Goal: Task Accomplishment & Management: Complete application form

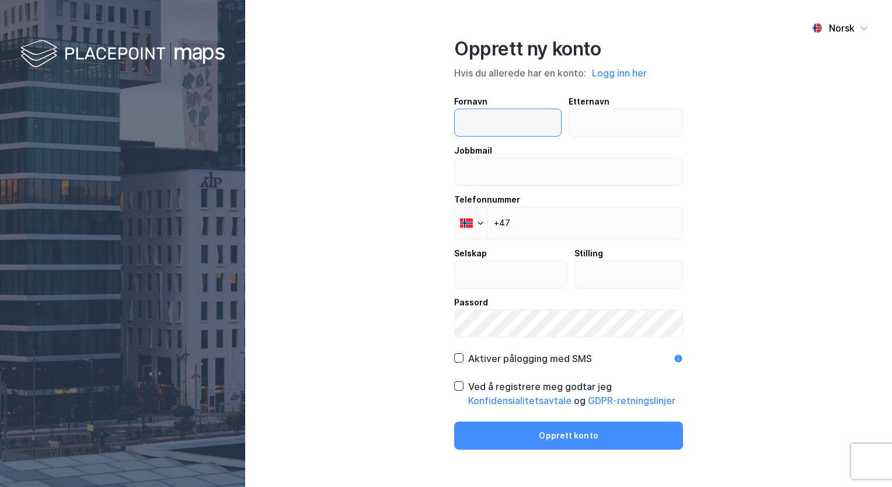
click at [511, 131] on input "text" at bounding box center [508, 122] width 106 height 27
type input "Rink"
type input "Bratlie"
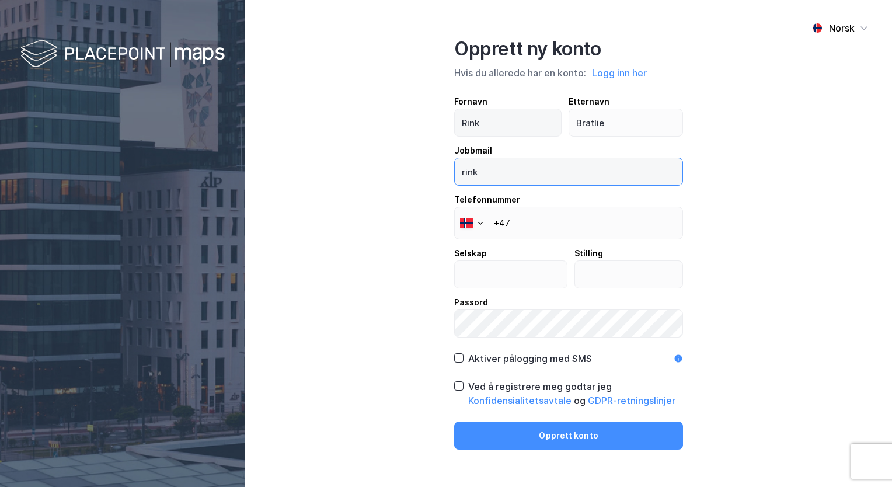
click at [454, 421] on button "Opprett konto" at bounding box center [568, 435] width 229 height 28
type input "[EMAIL_ADDRESS][DOMAIN_NAME]"
click at [717, 183] on div "Norsk Opprett ny konto Hvis du allerede har en konto: Logg inn her Fornavn [PER…" at bounding box center [568, 243] width 647 height 487
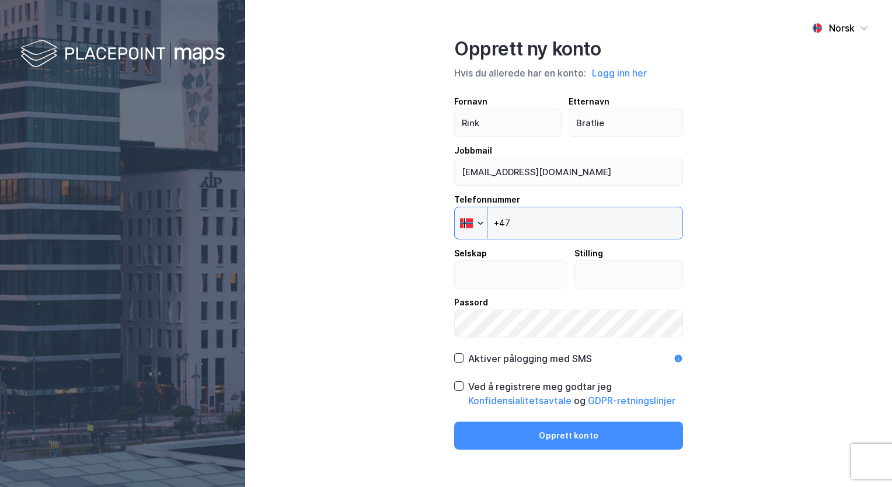
click at [605, 224] on input "+47" at bounding box center [568, 223] width 229 height 33
type input "[PHONE_NUMBER]"
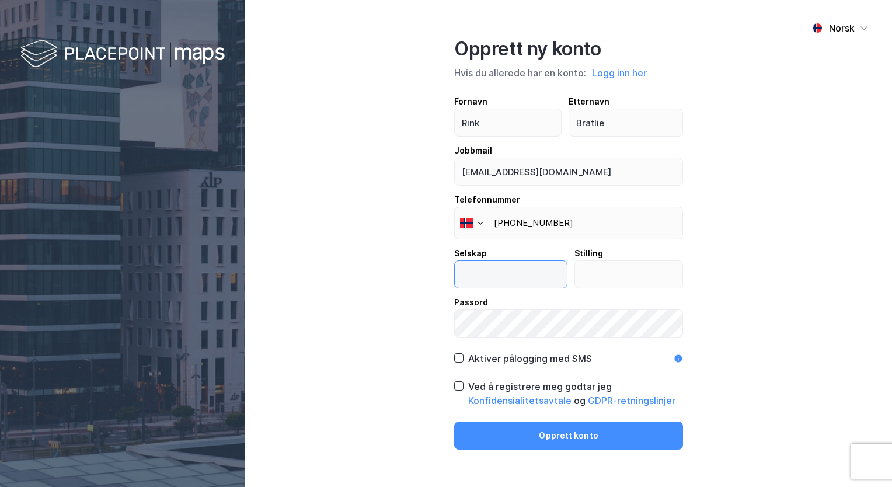
click at [543, 270] on input "text" at bounding box center [511, 274] width 112 height 27
type input "Energipakka AS"
click at [600, 273] on input "text" at bounding box center [629, 274] width 108 height 27
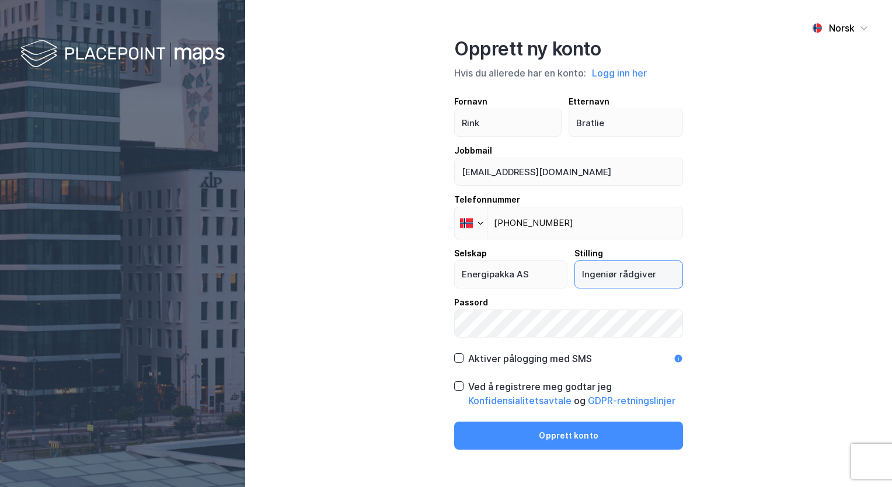
type input "Ingeniør rådgiver"
click at [462, 358] on icon at bounding box center [459, 358] width 8 height 8
click at [462, 384] on icon at bounding box center [459, 386] width 8 height 8
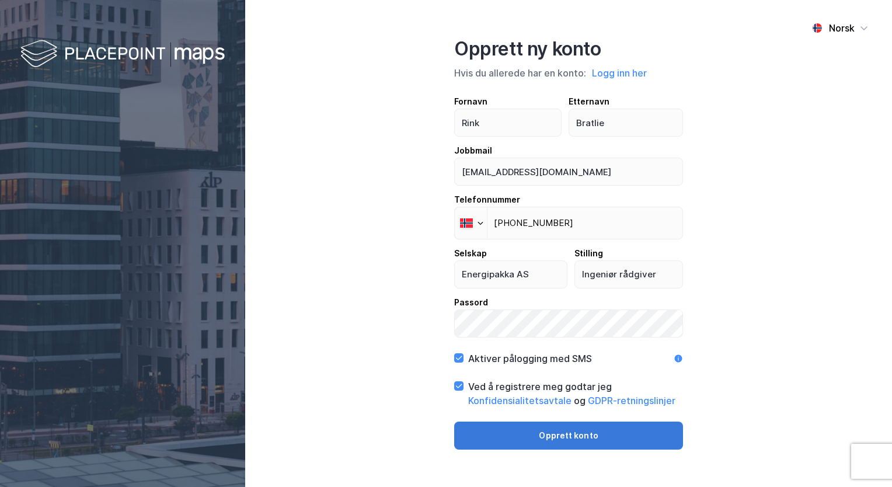
click at [528, 435] on button "Opprett konto" at bounding box center [568, 435] width 229 height 28
click at [486, 441] on button "Opprett konto" at bounding box center [568, 435] width 229 height 28
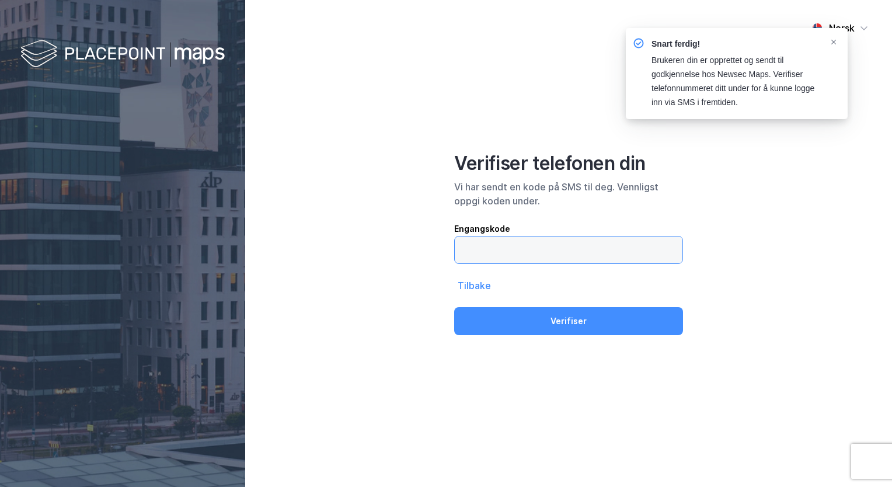
click at [596, 247] on input "text" at bounding box center [569, 249] width 228 height 27
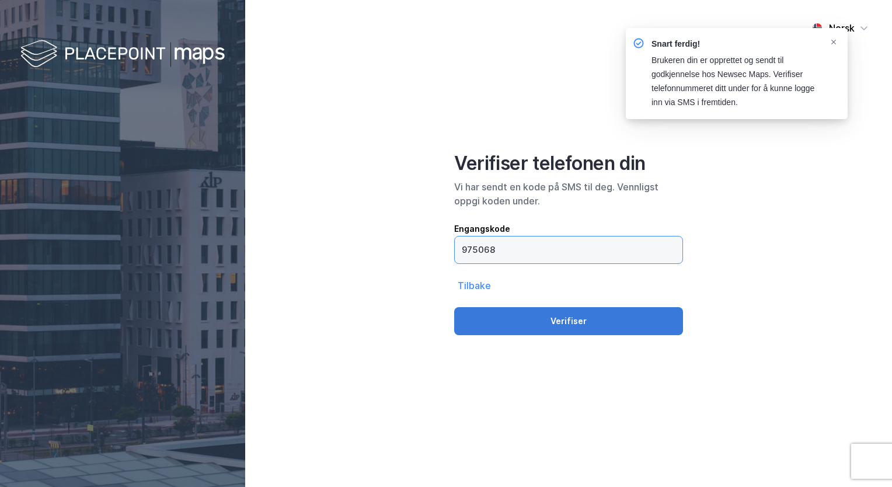
type input "975068"
click at [570, 320] on button "Verifiser" at bounding box center [568, 321] width 229 height 28
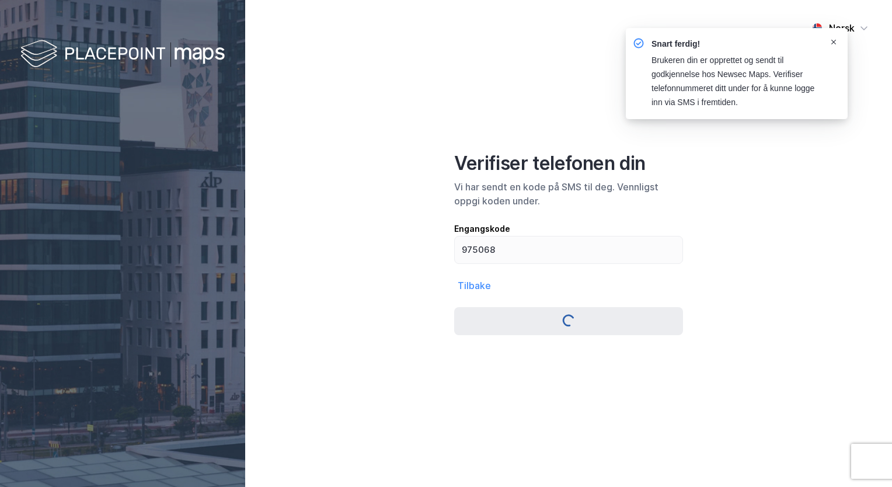
click at [830, 41] on span "Notifications Alt+T" at bounding box center [833, 41] width 9 height 9
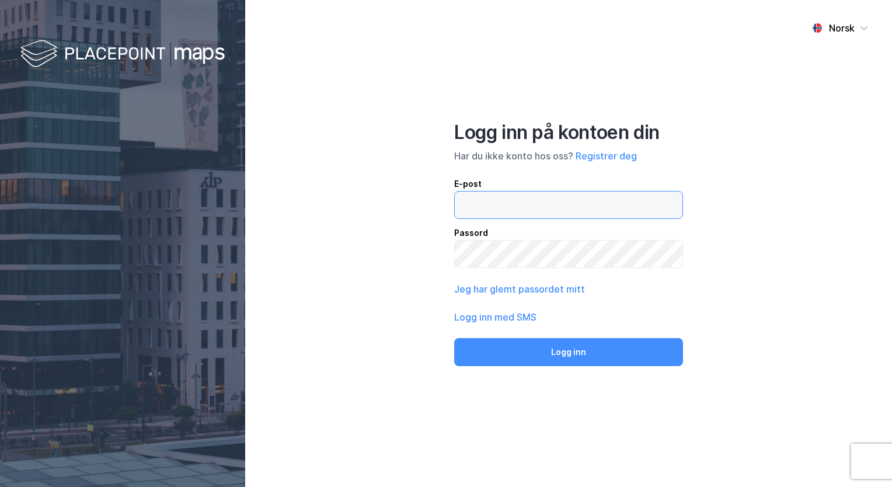
type input "[EMAIL_ADDRESS][DOMAIN_NAME]"
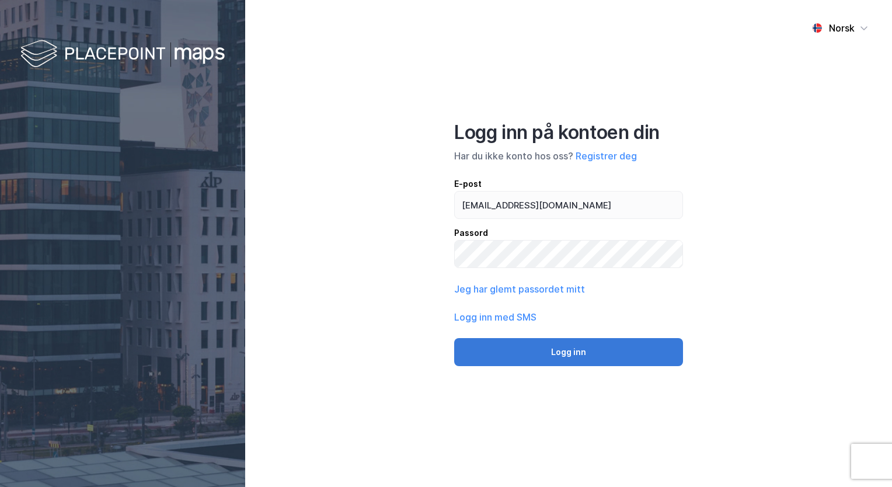
click at [537, 346] on button "Logg inn" at bounding box center [568, 352] width 229 height 28
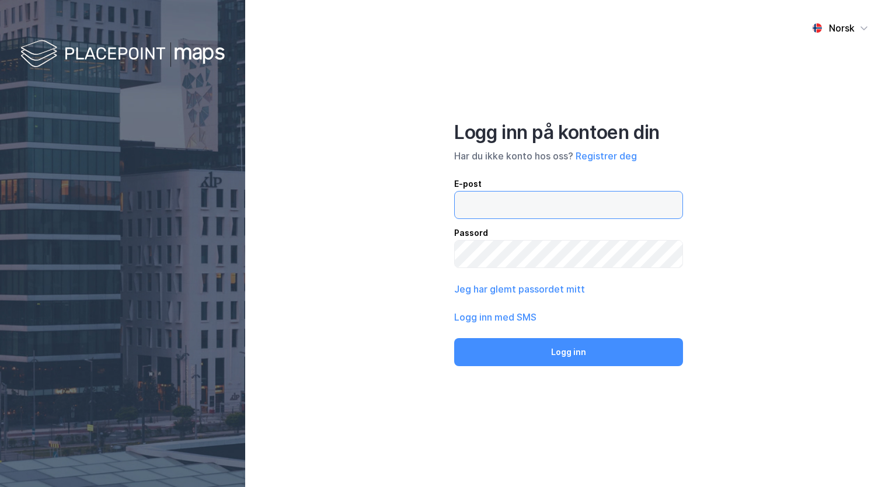
type input "[EMAIL_ADDRESS][DOMAIN_NAME]"
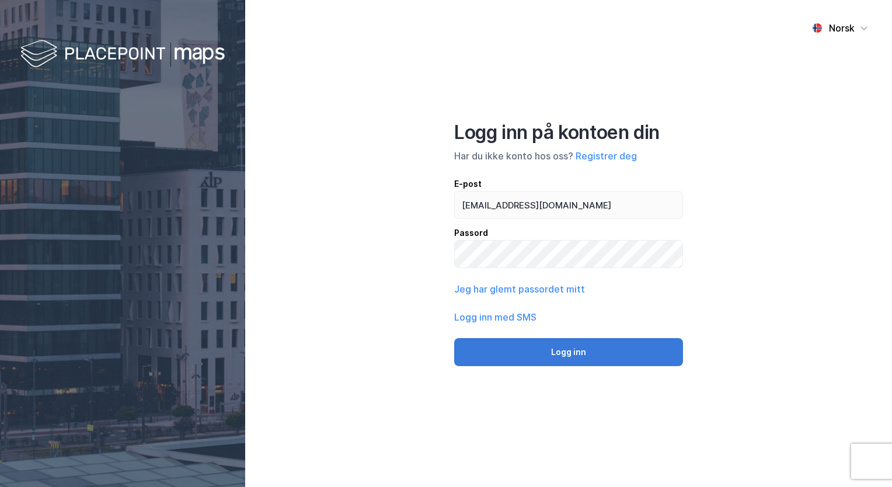
click at [602, 353] on button "Logg inn" at bounding box center [568, 352] width 229 height 28
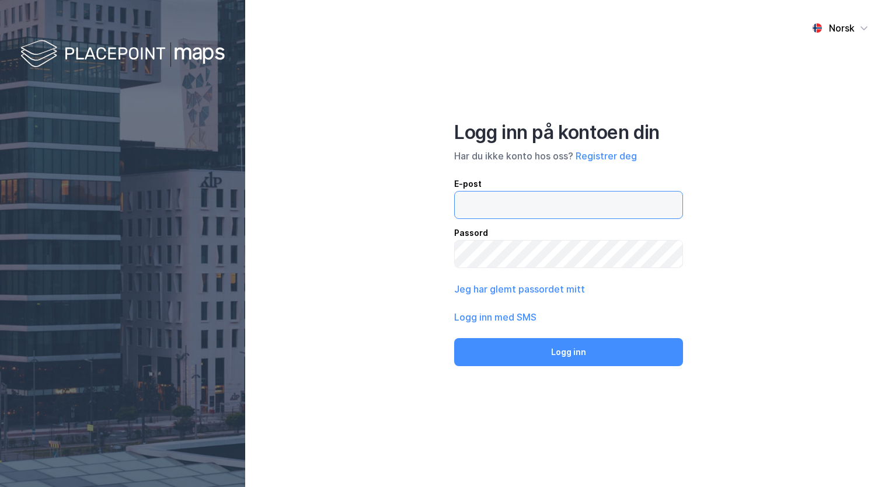
type input "[EMAIL_ADDRESS][DOMAIN_NAME]"
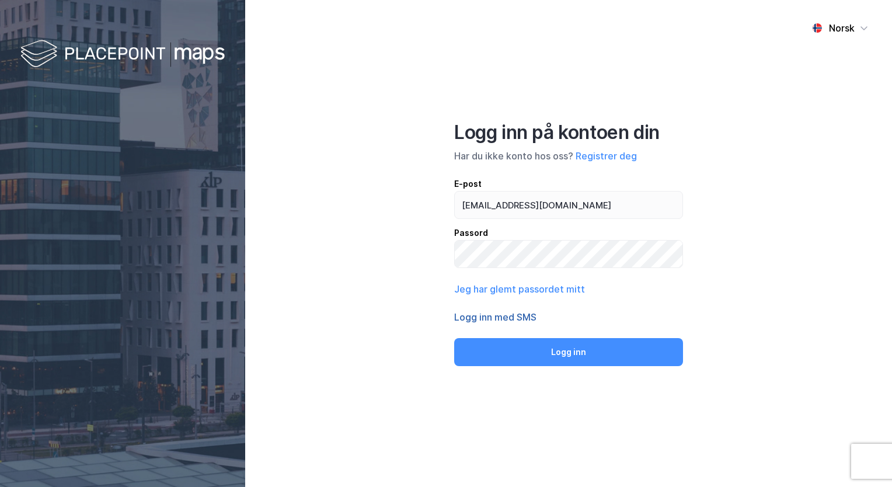
click at [515, 316] on button "Logg inn med SMS" at bounding box center [495, 317] width 82 height 14
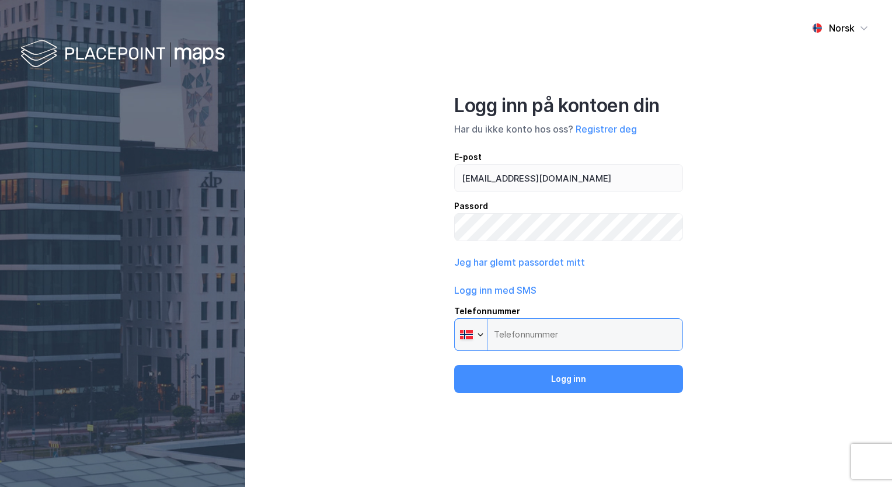
click at [518, 333] on input "Telefonnummer Phone" at bounding box center [568, 334] width 229 height 33
click at [727, 228] on div "Norsk Logg inn på kontoen din Har du ikke konto hos oss? Registrer deg E-post […" at bounding box center [568, 243] width 647 height 487
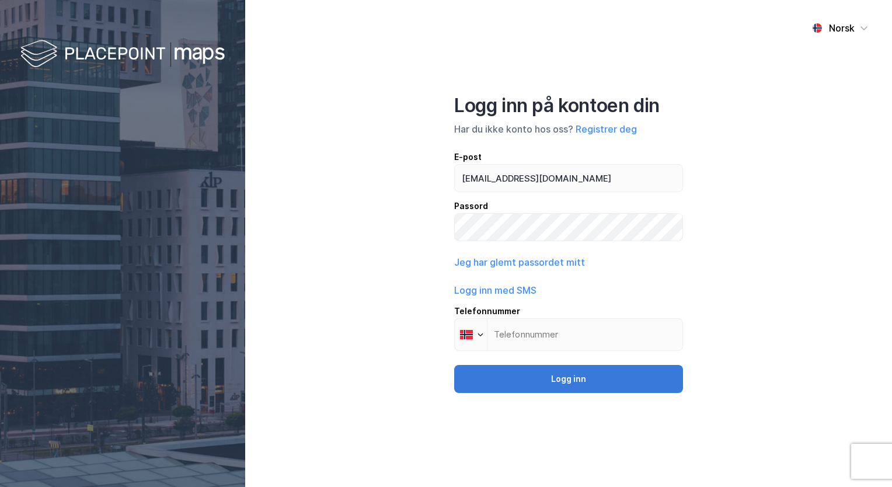
click at [607, 381] on button "Logg inn" at bounding box center [568, 379] width 229 height 28
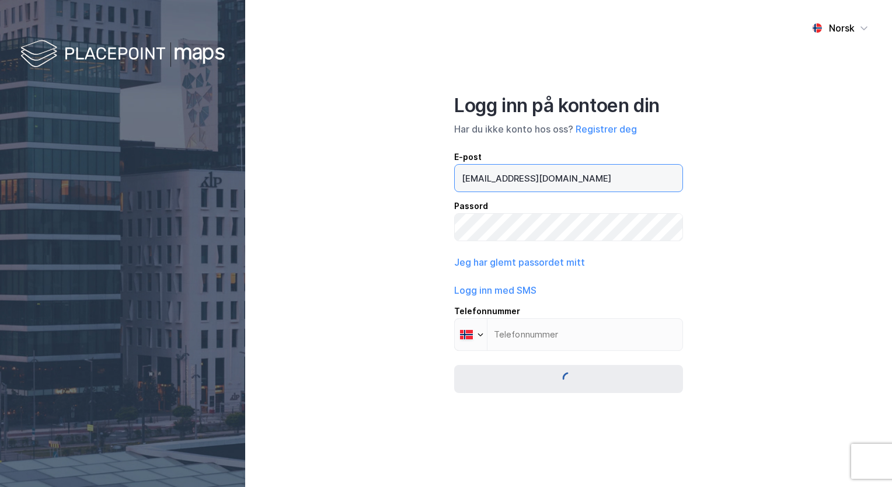
click at [541, 182] on input "[EMAIL_ADDRESS][DOMAIN_NAME]" at bounding box center [569, 178] width 228 height 27
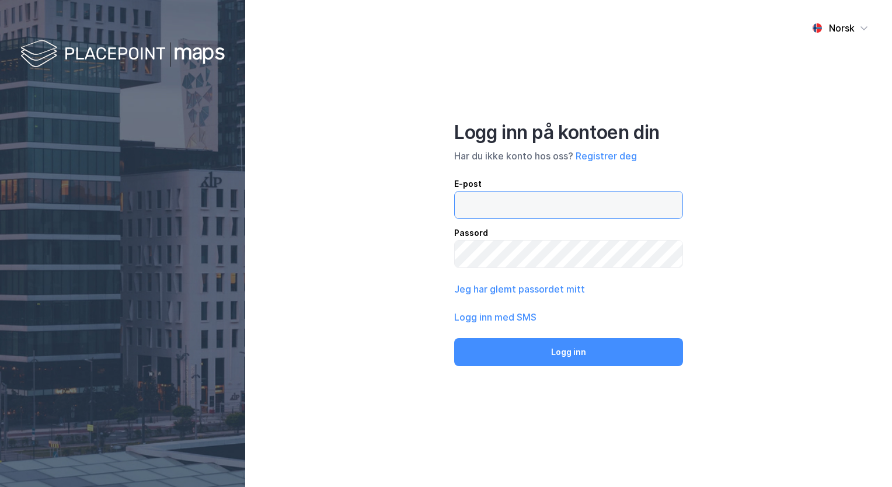
type input "[EMAIL_ADDRESS][DOMAIN_NAME]"
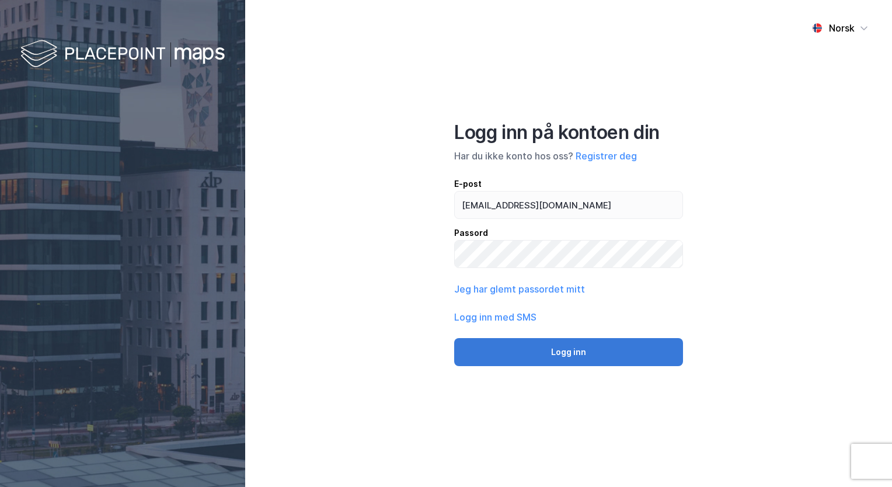
click at [577, 349] on button "Logg inn" at bounding box center [568, 352] width 229 height 28
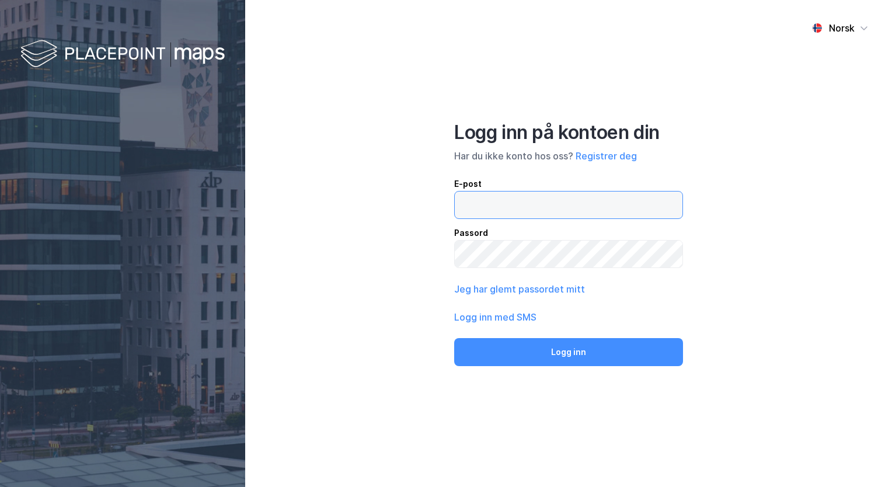
type input "[EMAIL_ADDRESS][DOMAIN_NAME]"
